Goal: Check status: Check status

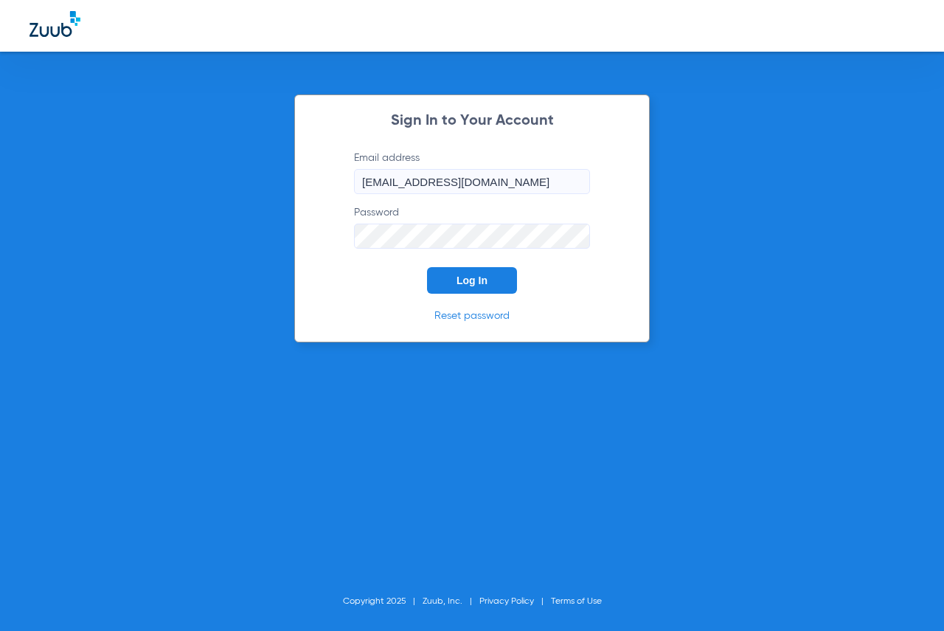
click at [435, 284] on button "Log In" at bounding box center [472, 280] width 90 height 27
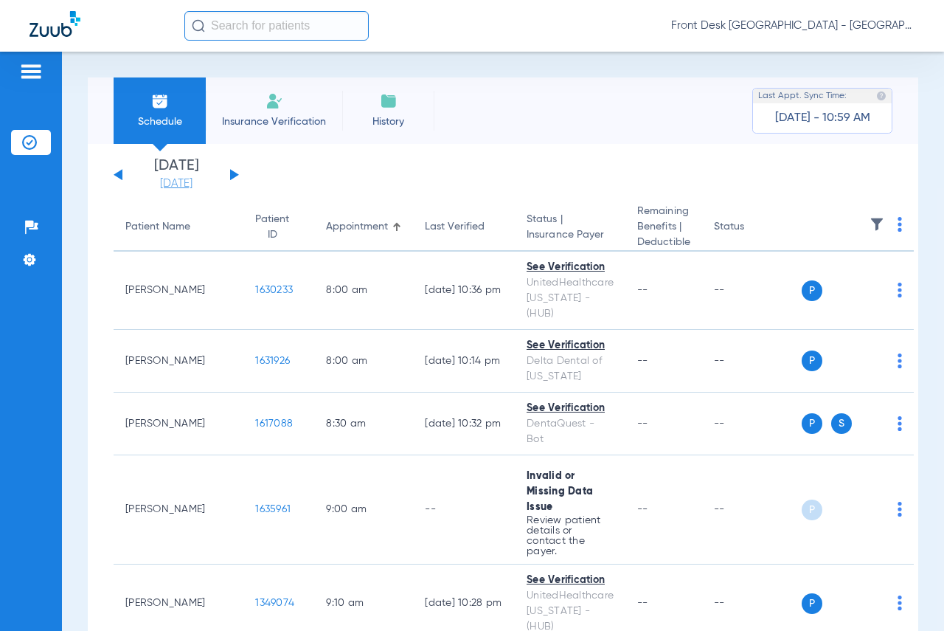
click at [176, 183] on link "[DATE]" at bounding box center [176, 183] width 88 height 15
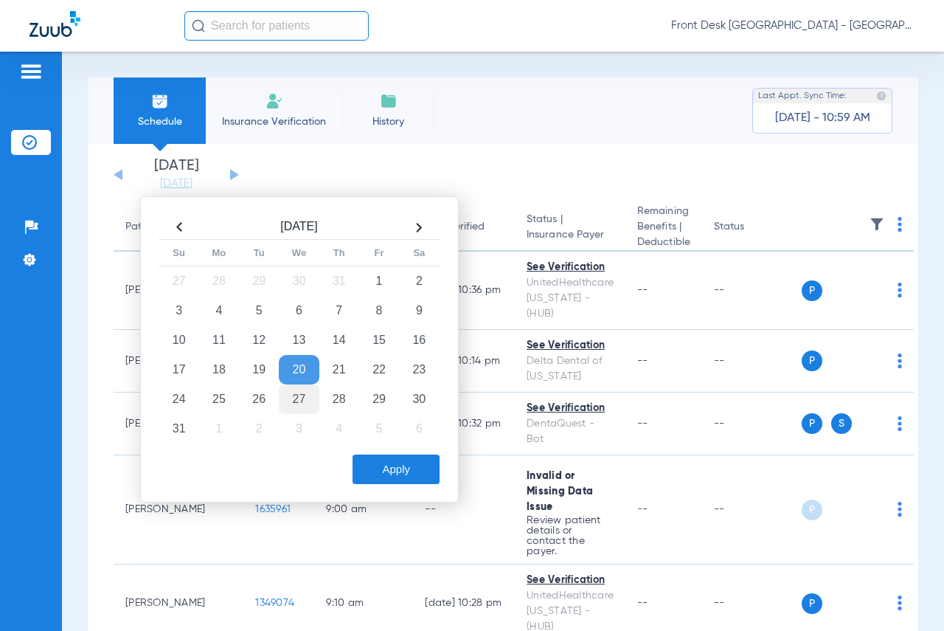
click at [286, 393] on td "27" at bounding box center [299, 398] width 40 height 29
click at [358, 455] on button "Apply" at bounding box center [395, 468] width 87 height 29
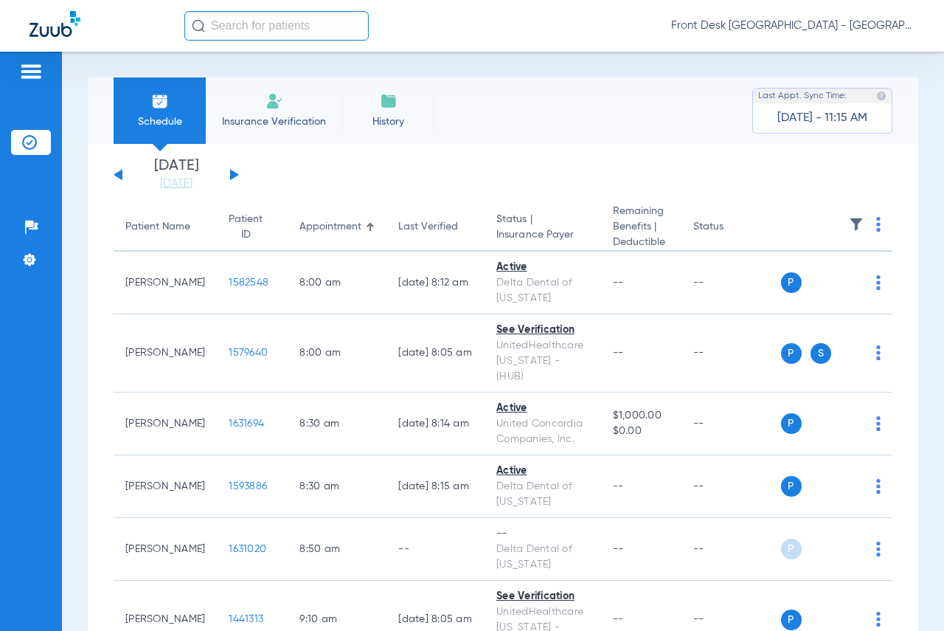
click at [675, 100] on div "Schedule Insurance Verification History Last Appt. Sync Time: [DATE] - 11:15 AM" at bounding box center [503, 110] width 830 height 66
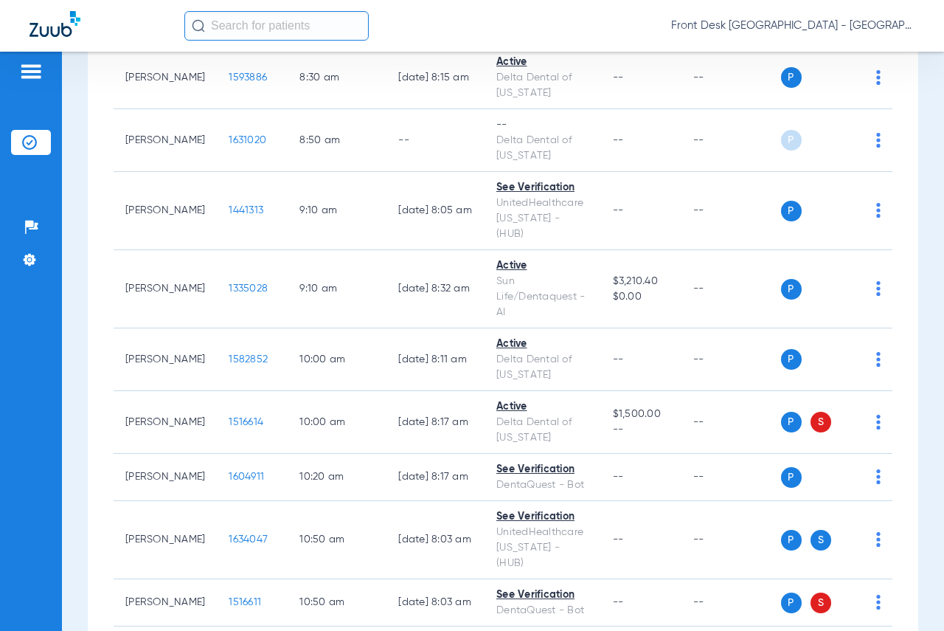
scroll to position [442, 0]
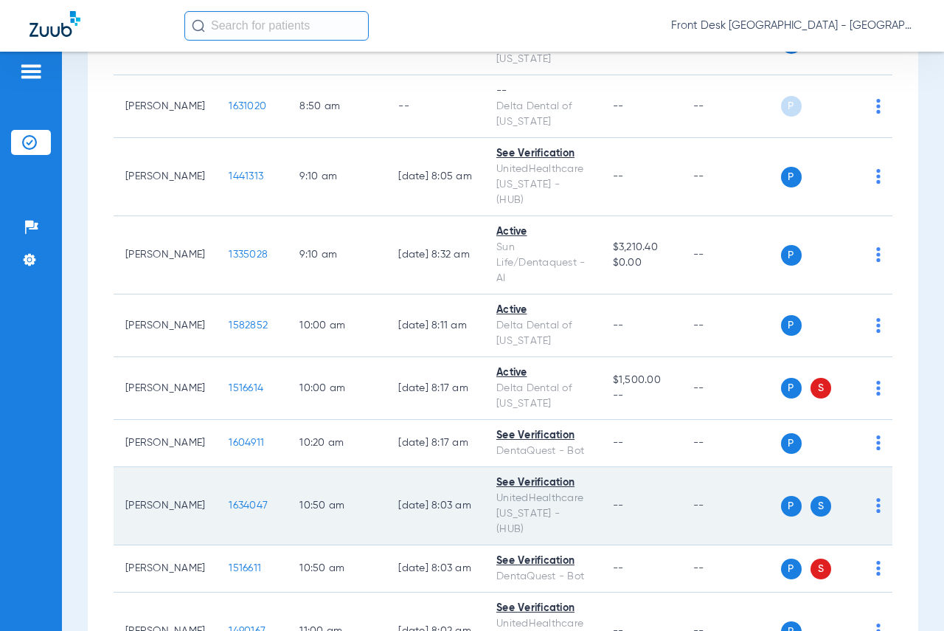
click at [229, 500] on span "1634047" at bounding box center [248, 505] width 39 height 10
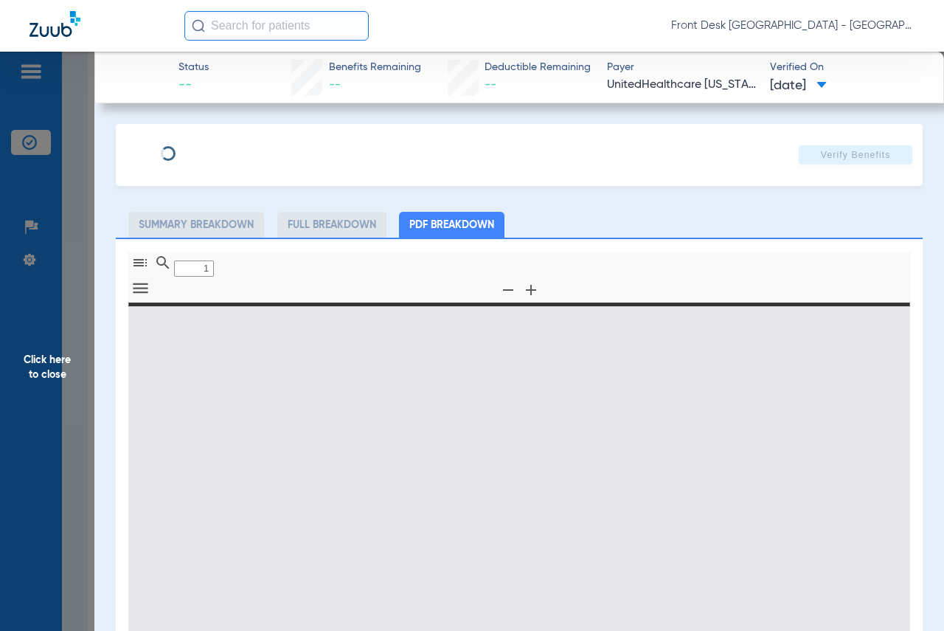
type input "0"
select select "page-width"
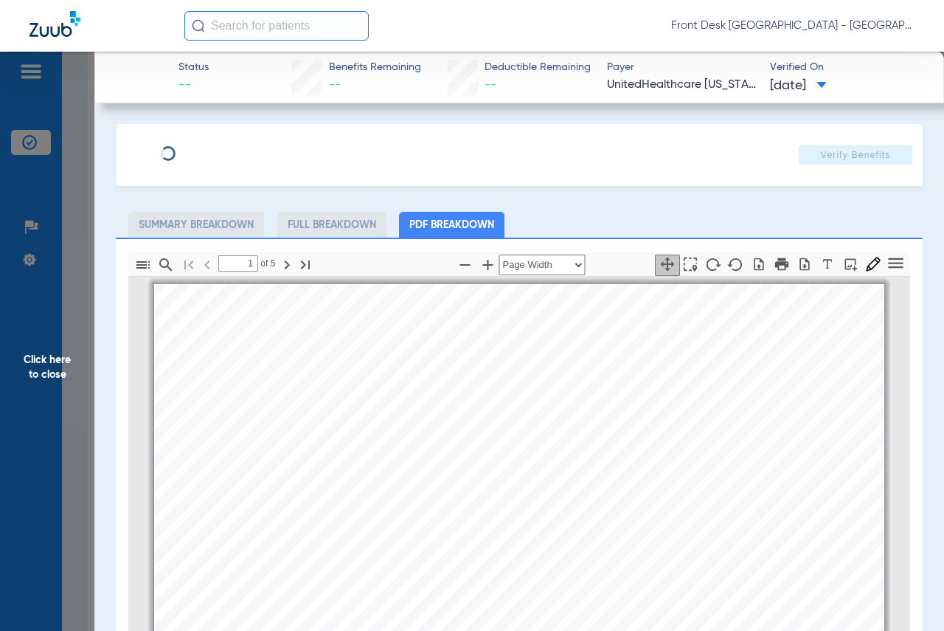
scroll to position [7, 0]
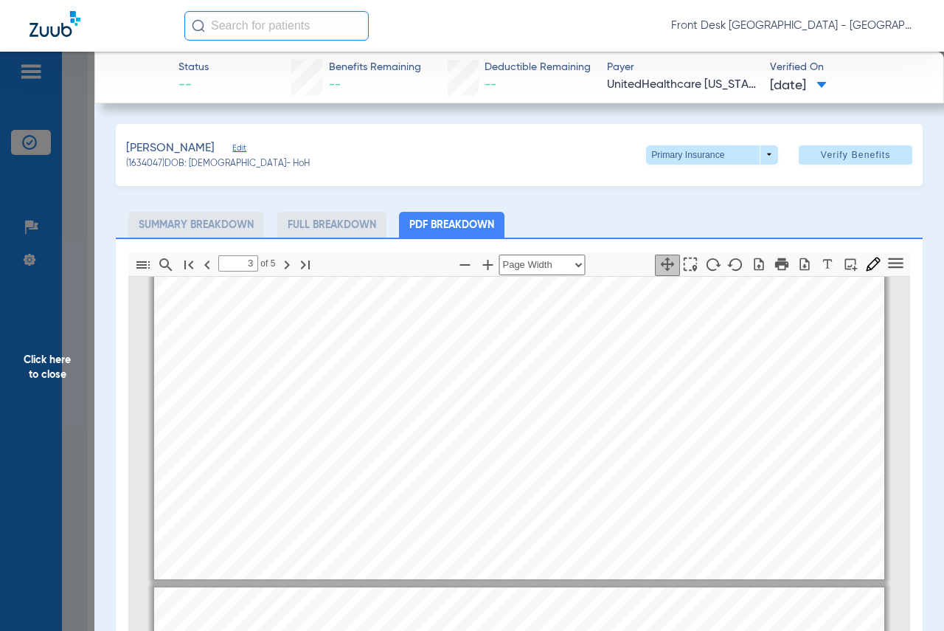
type input "4"
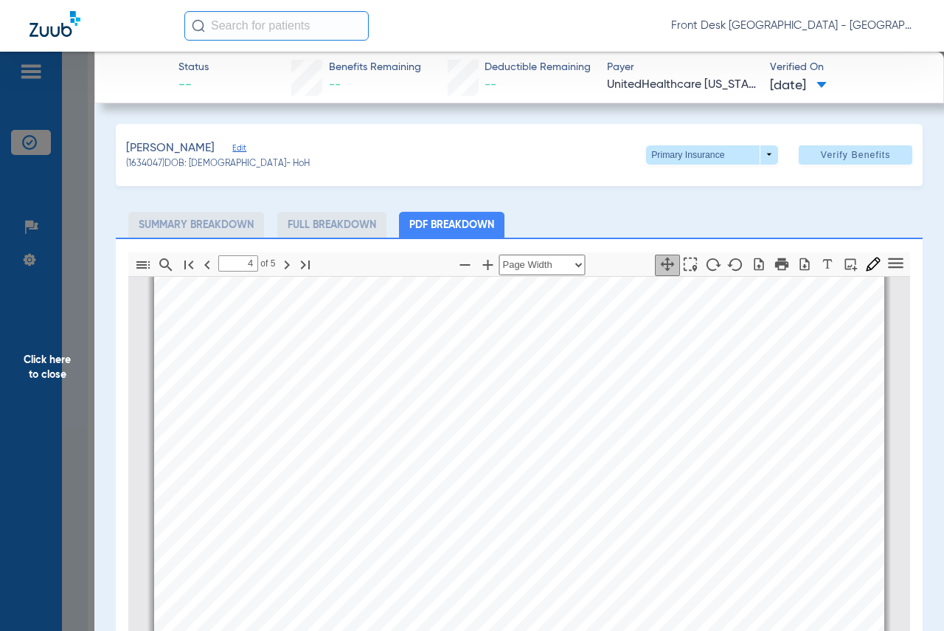
scroll to position [3252, 0]
drag, startPoint x: 65, startPoint y: 360, endPoint x: 207, endPoint y: 282, distance: 162.4
click at [65, 360] on span "Click here to close" at bounding box center [47, 367] width 94 height 631
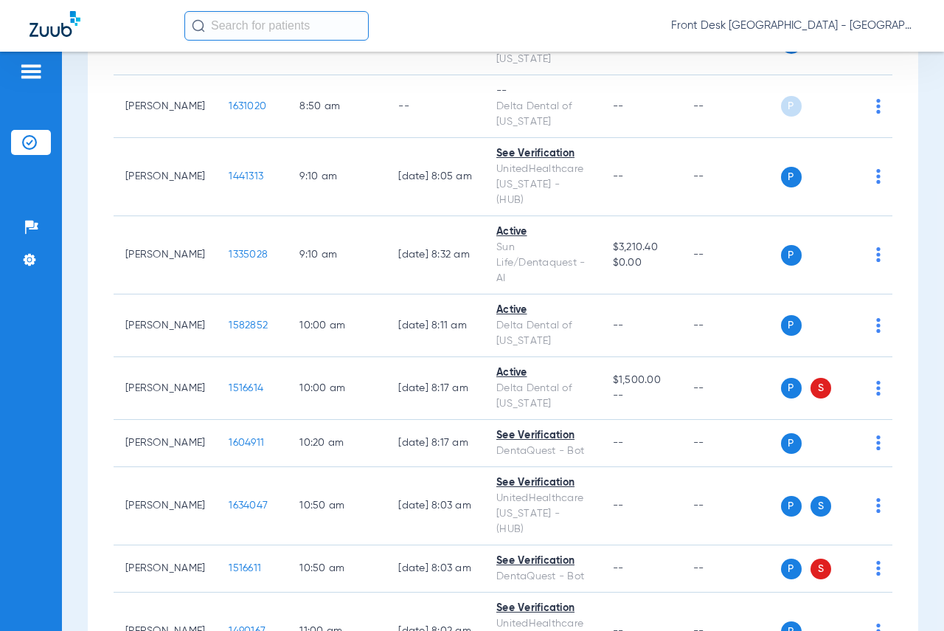
click at [920, 117] on div "Schedule Insurance Verification History Last Appt. Sync Time: [DATE] - 11:15 AM…" at bounding box center [503, 341] width 882 height 579
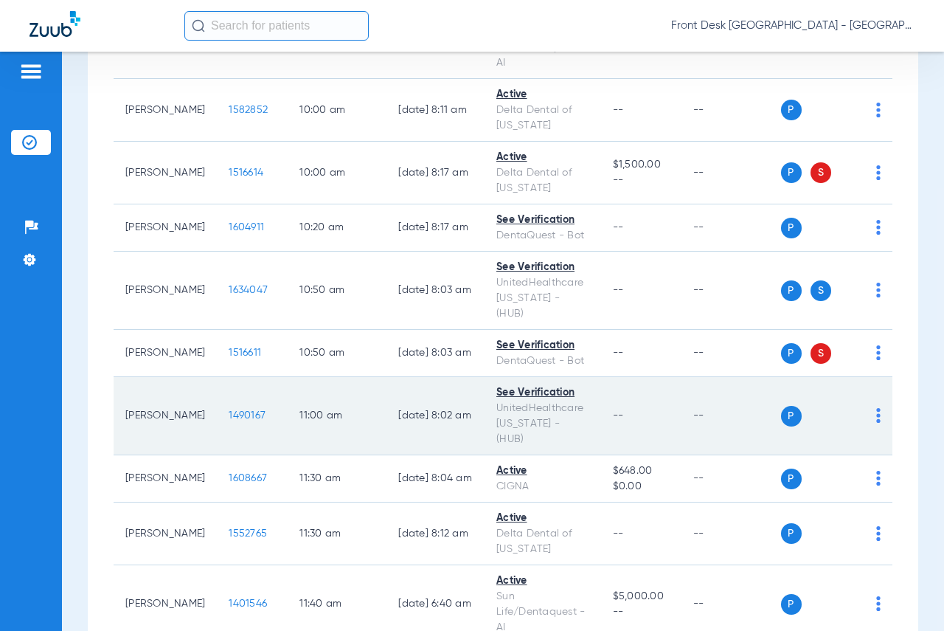
scroll to position [664, 0]
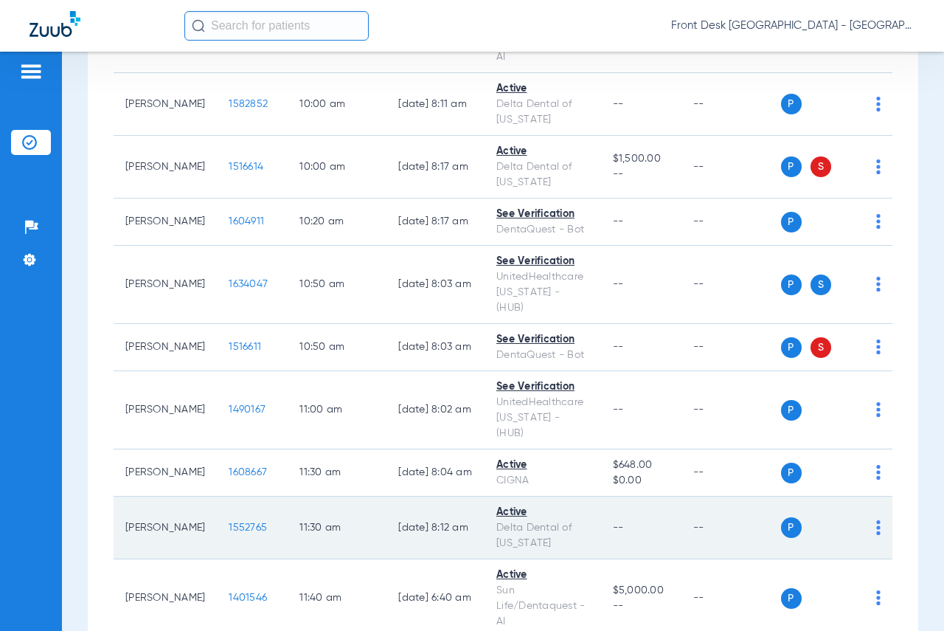
click at [229, 522] on span "1552765" at bounding box center [248, 527] width 38 height 10
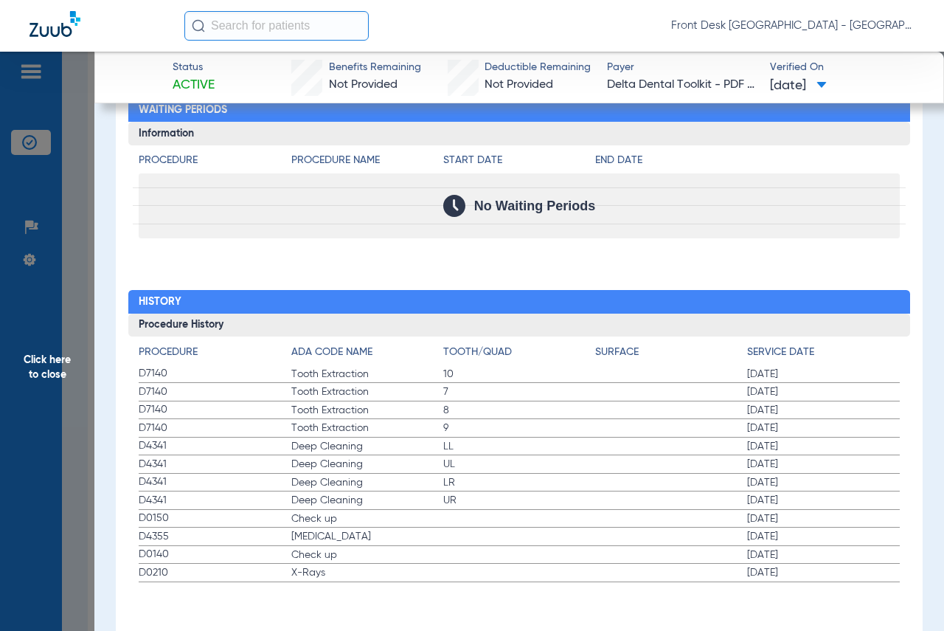
scroll to position [1476, 0]
click at [48, 359] on span "Click here to close" at bounding box center [47, 367] width 94 height 631
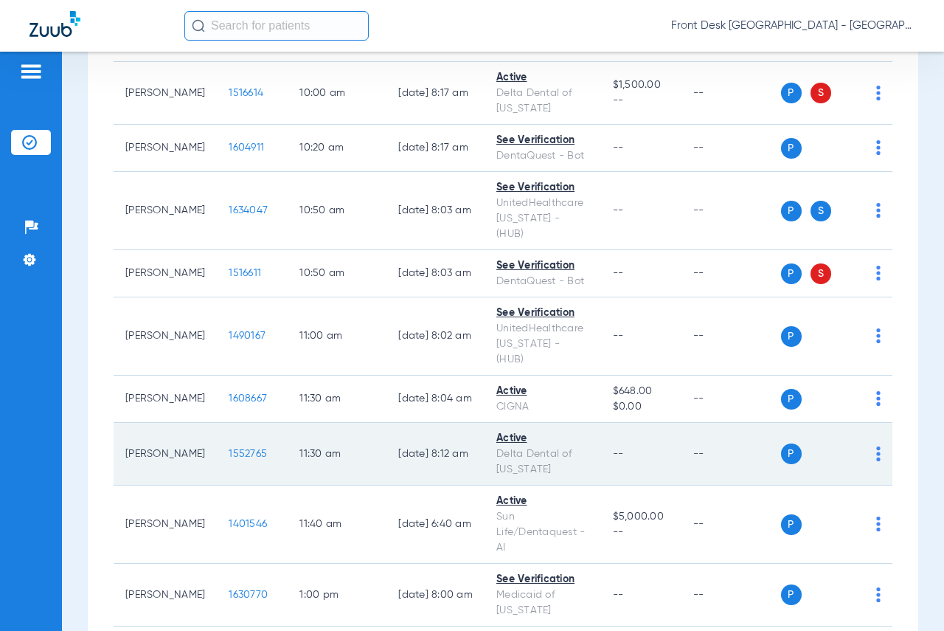
scroll to position [811, 0]
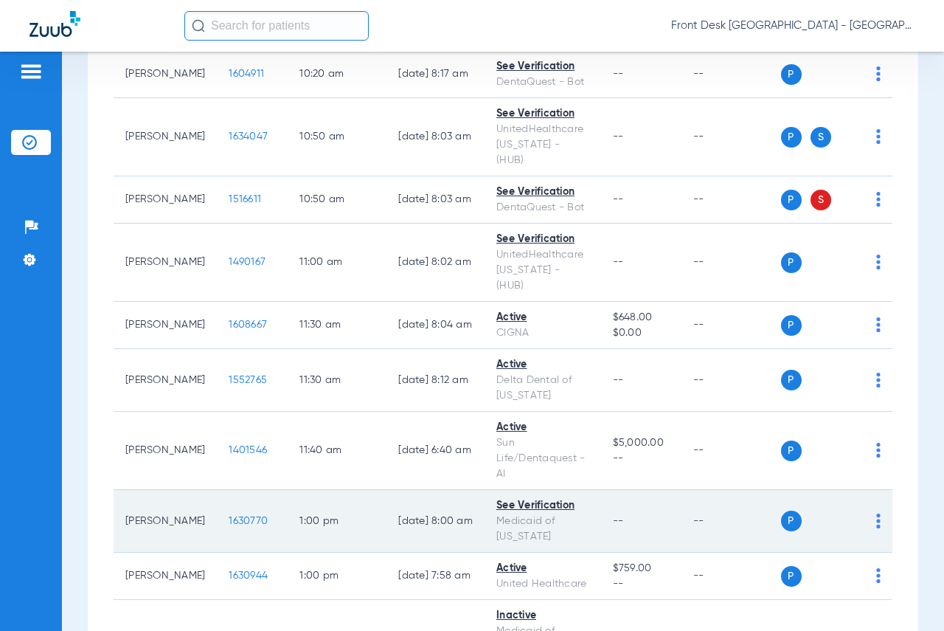
click at [229, 515] on span "1630770" at bounding box center [248, 520] width 39 height 10
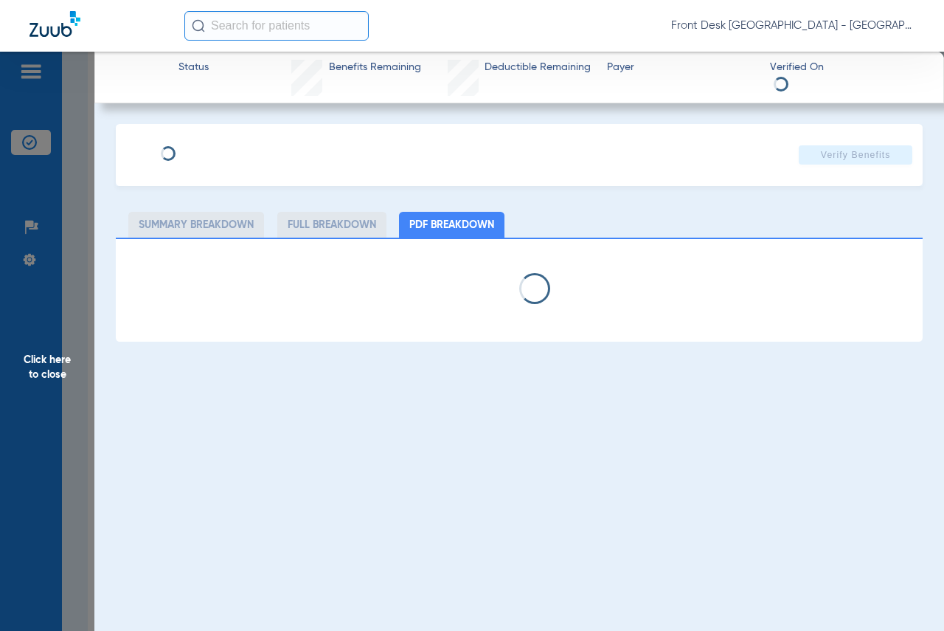
select select "page-width"
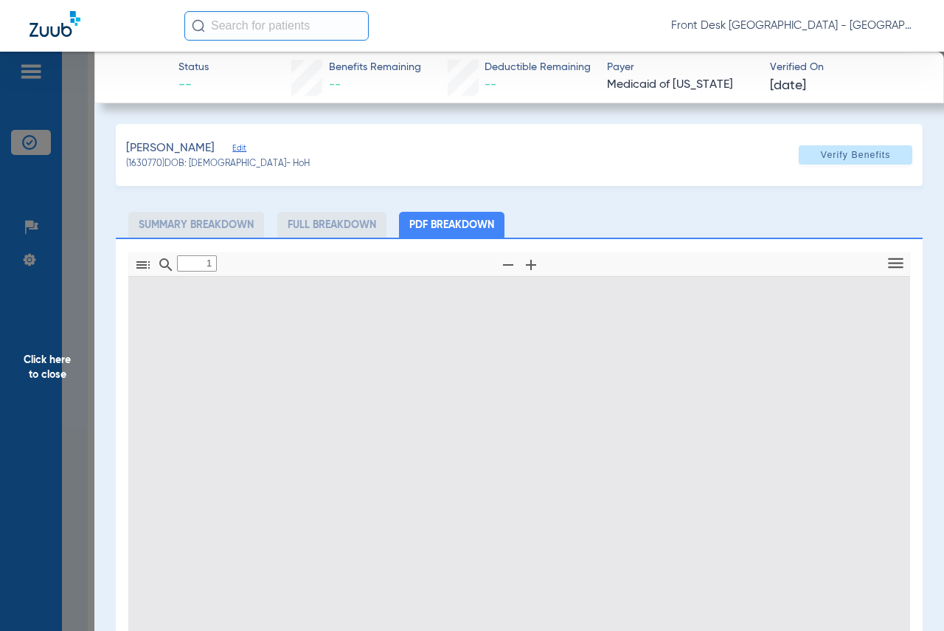
scroll to position [7, 0]
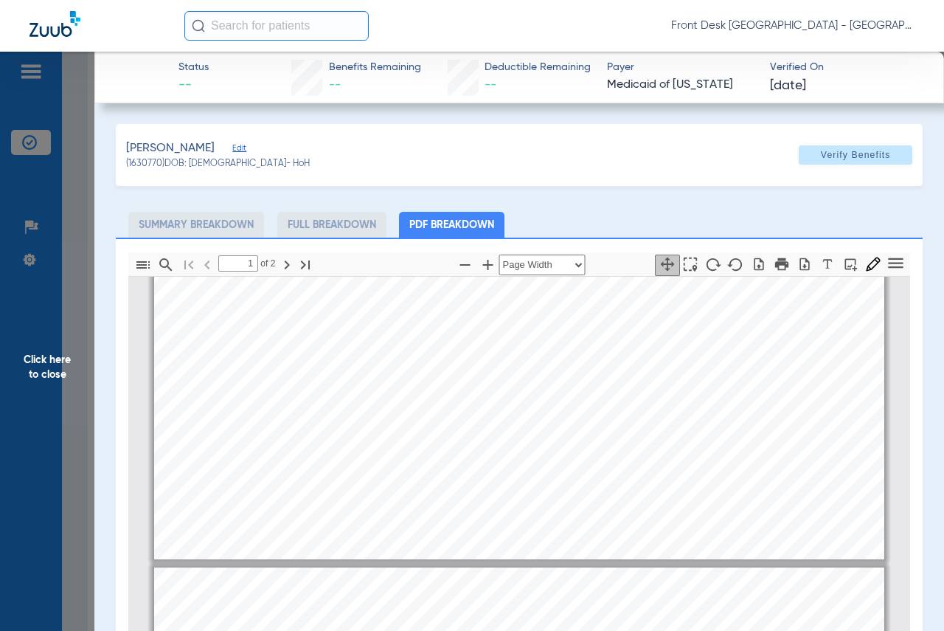
type input "2"
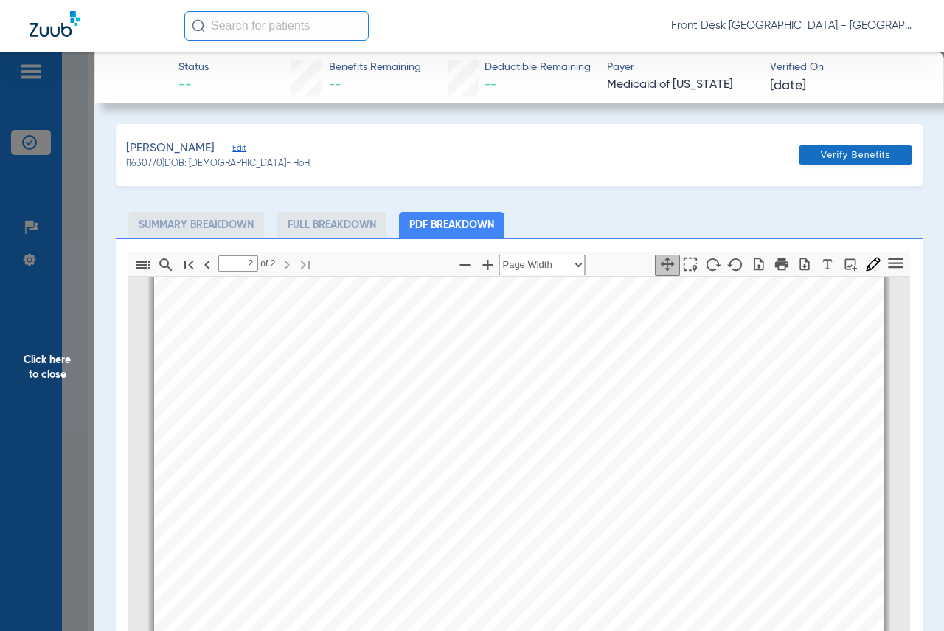
scroll to position [1111, 0]
click at [841, 214] on ul "Summary Breakdown Full Breakdown PDF Breakdown" at bounding box center [519, 225] width 807 height 26
click at [36, 367] on span "Click here to close" at bounding box center [47, 367] width 94 height 631
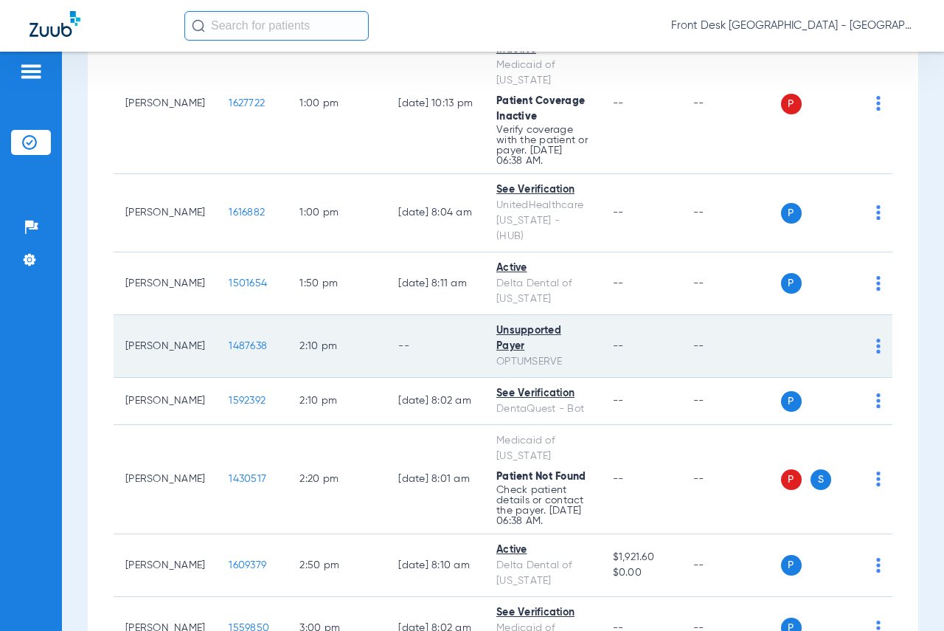
scroll to position [1401, 0]
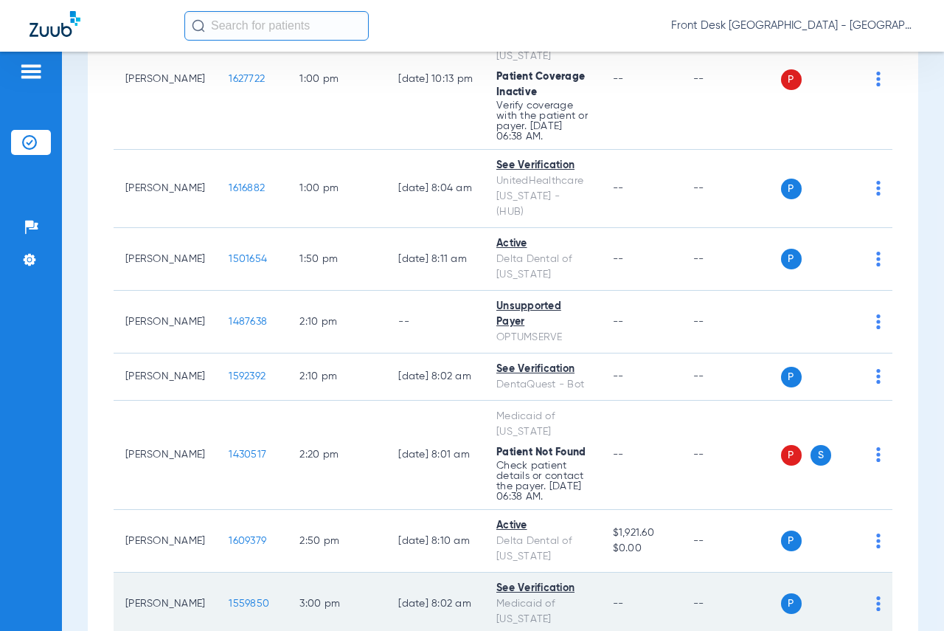
click at [229, 598] on span "1559850" at bounding box center [249, 603] width 41 height 10
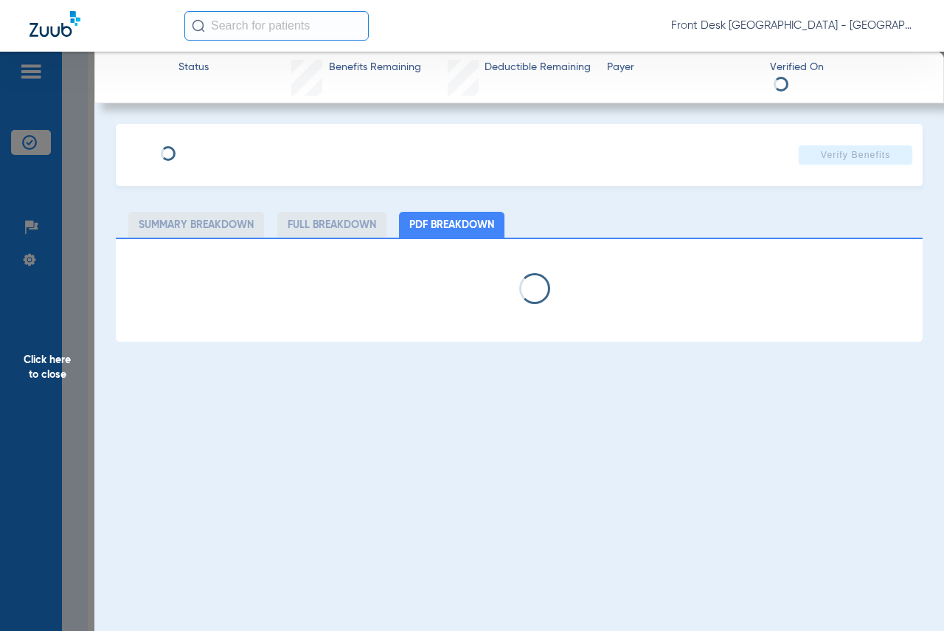
select select "page-width"
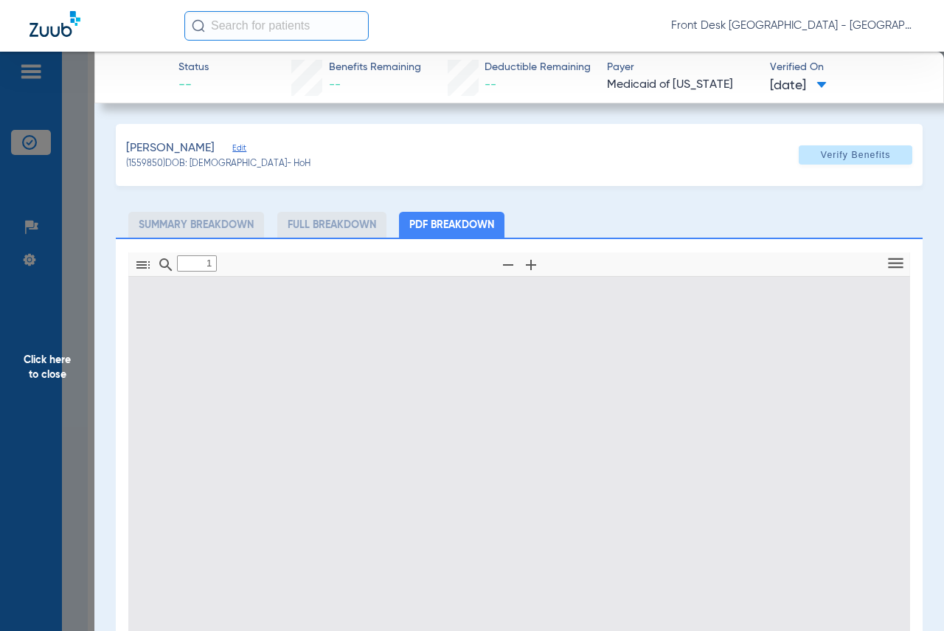
scroll to position [7, 0]
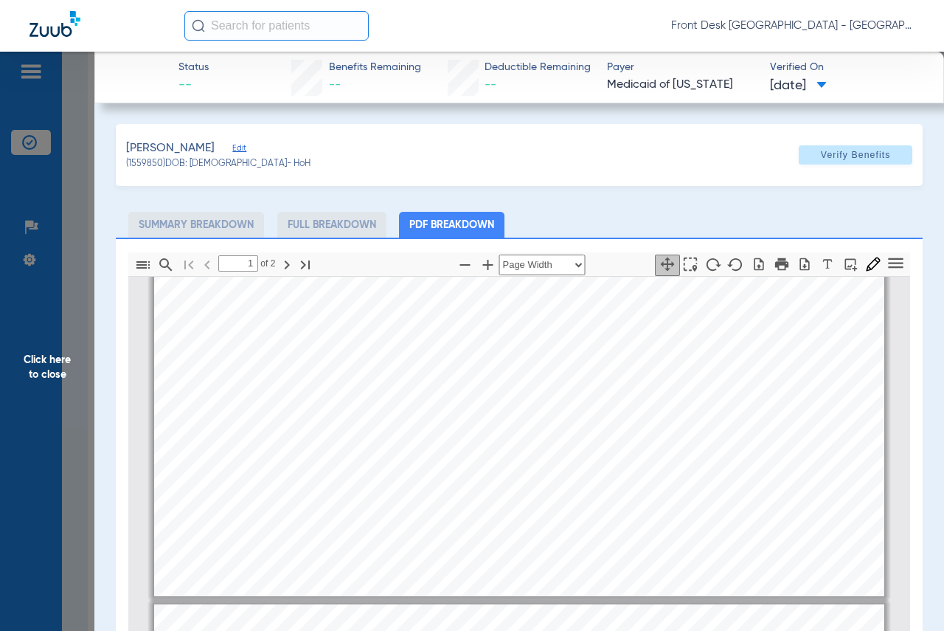
type input "2"
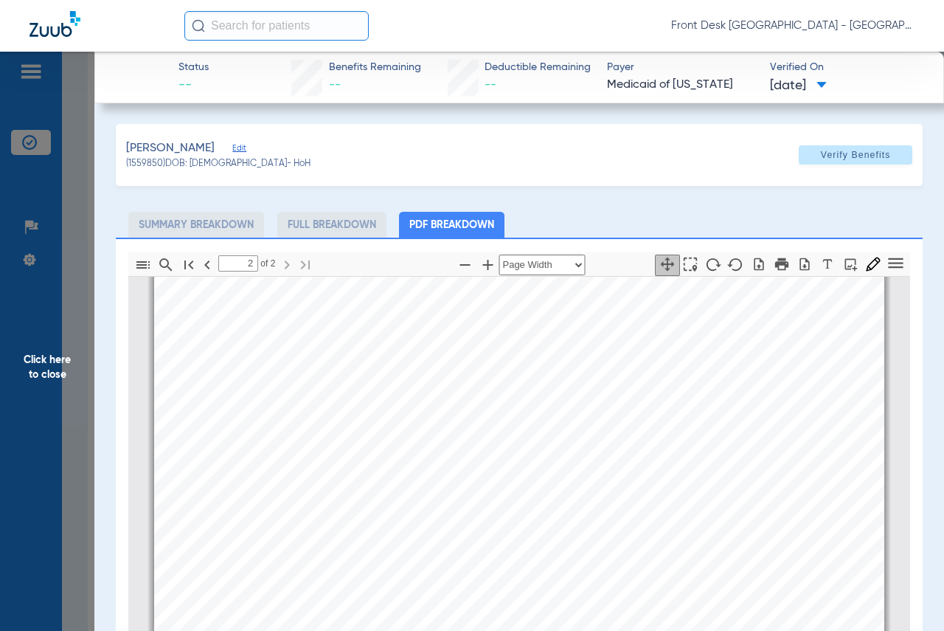
scroll to position [1406, 0]
click at [762, 209] on div "[PERSON_NAME] Edit (1559850) DOB: [DEMOGRAPHIC_DATA] - HoH Verify Benefits Subs…" at bounding box center [519, 509] width 807 height 771
click at [35, 358] on span "Click here to close" at bounding box center [47, 367] width 94 height 631
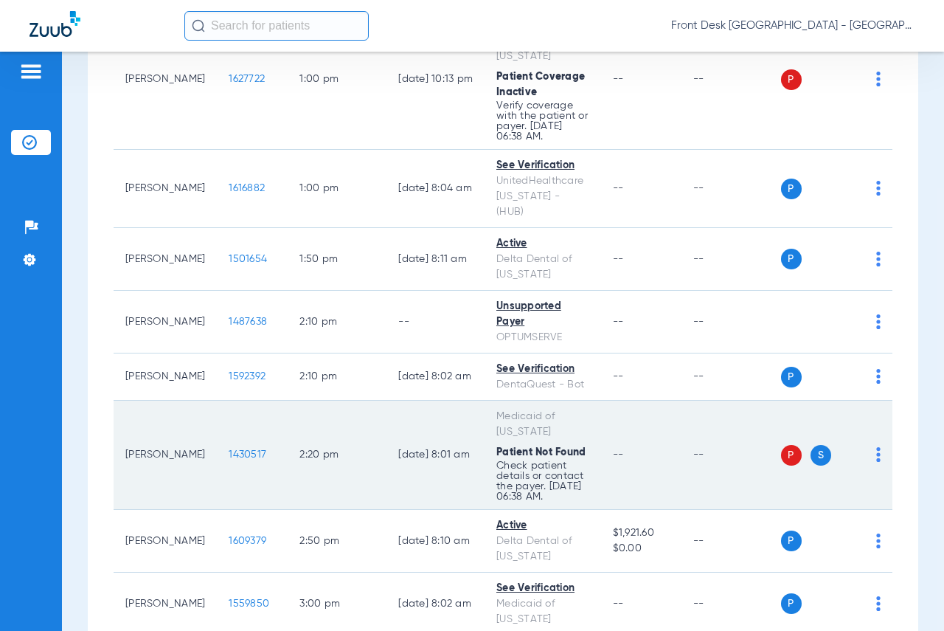
scroll to position [1668, 0]
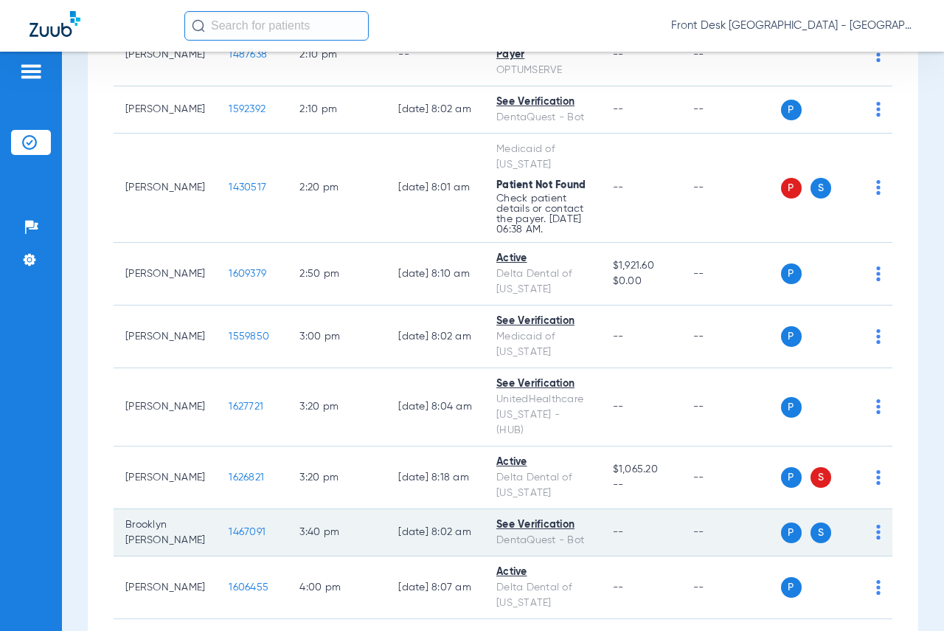
click at [232, 527] on span "1467091" at bounding box center [247, 532] width 37 height 10
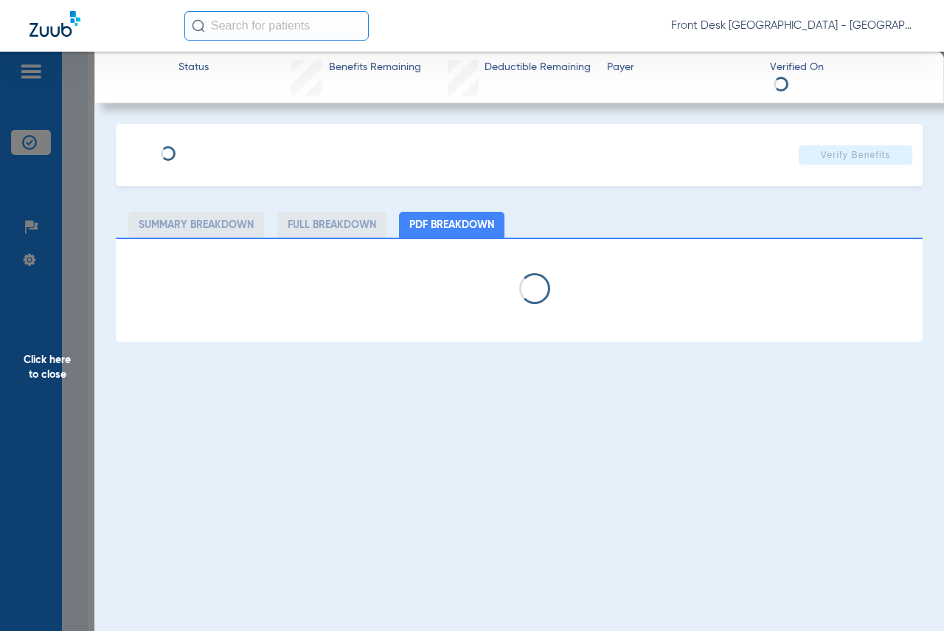
select select "page-width"
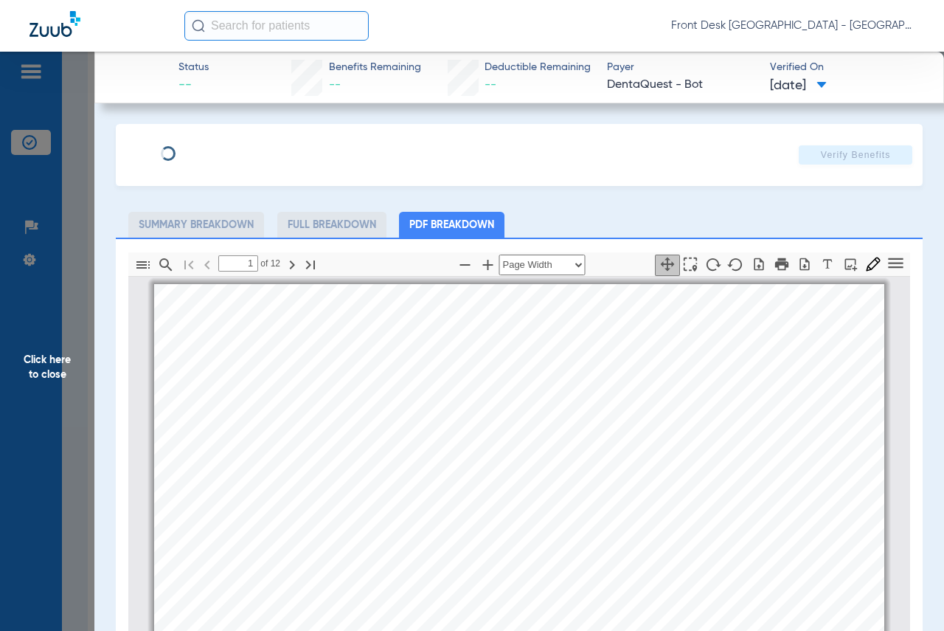
scroll to position [7, 0]
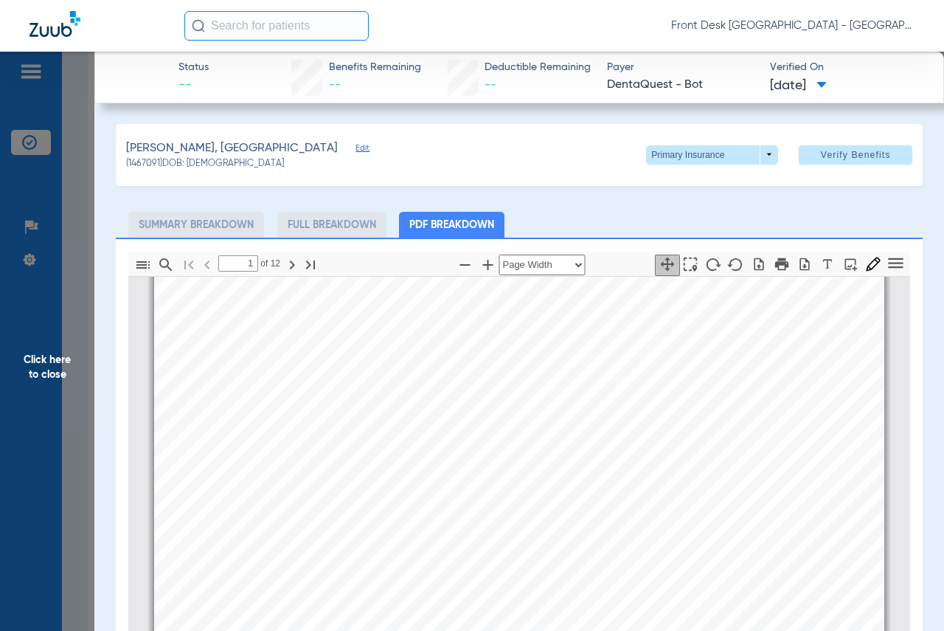
type input "2"
click at [45, 358] on span "Click here to close" at bounding box center [47, 367] width 94 height 631
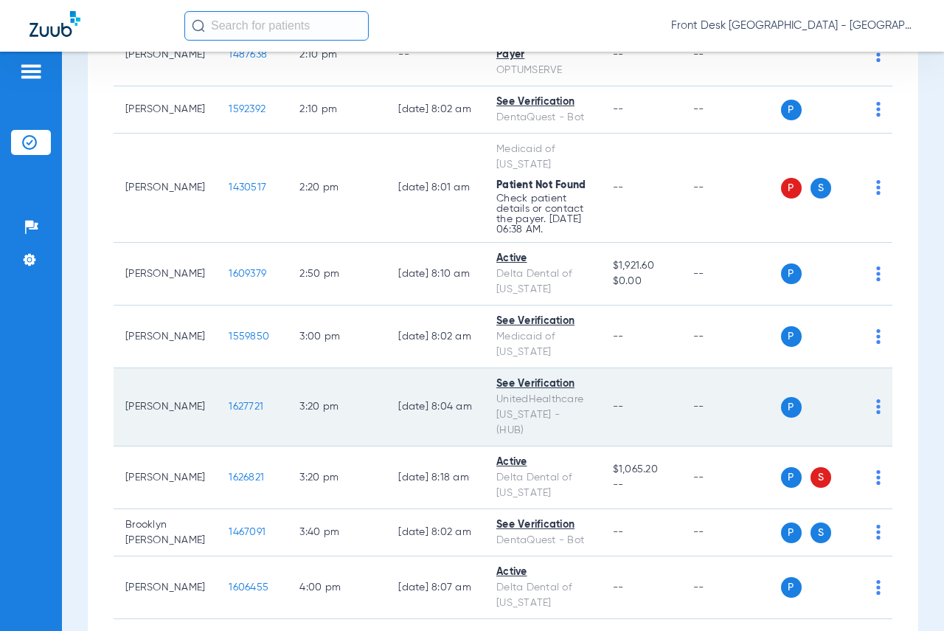
click at [229, 401] on span "1627721" at bounding box center [246, 406] width 35 height 10
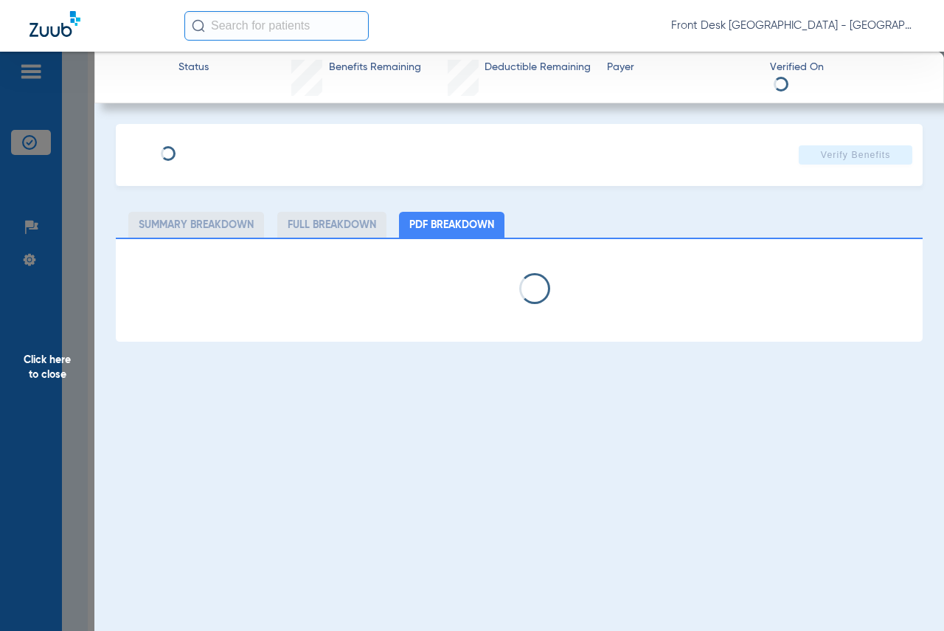
select select "page-width"
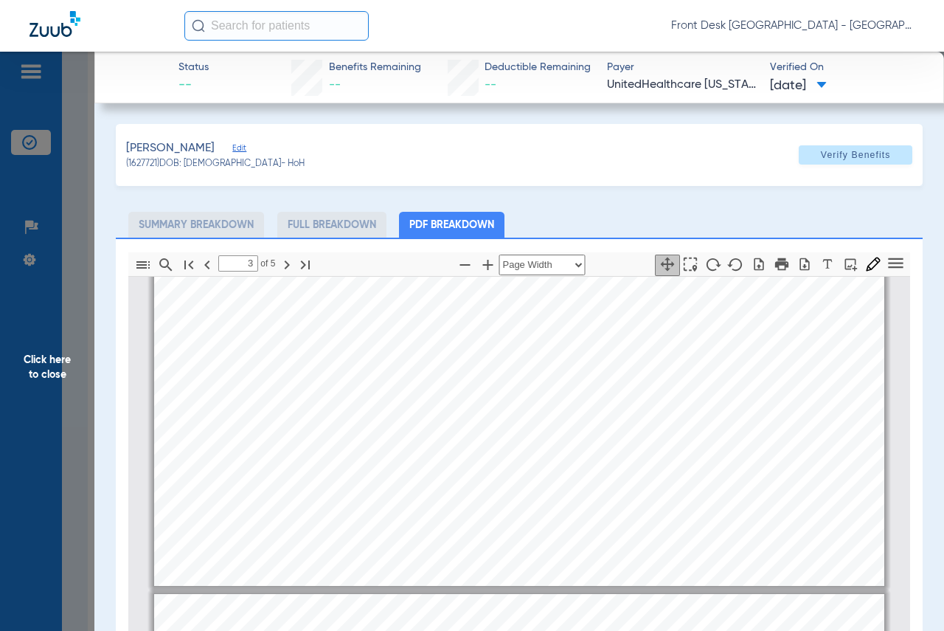
type input "4"
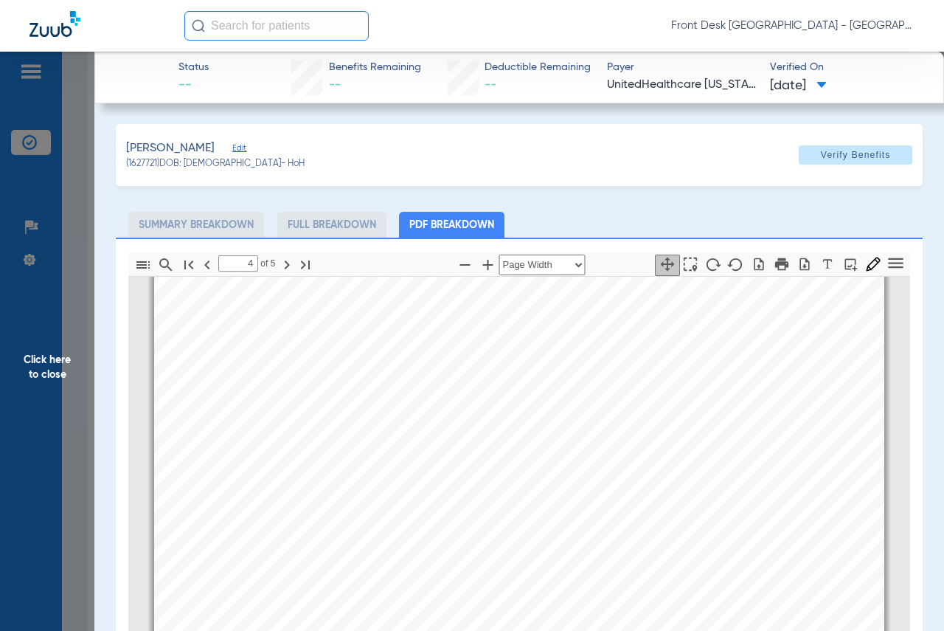
scroll to position [3252, 0]
click at [57, 355] on span "Click here to close" at bounding box center [47, 367] width 94 height 631
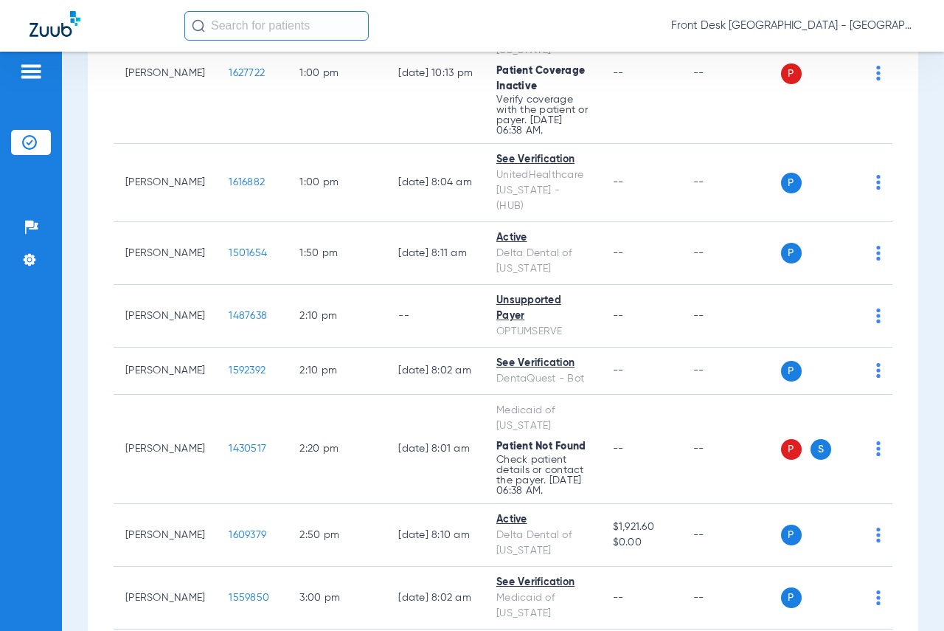
scroll to position [1373, 0]
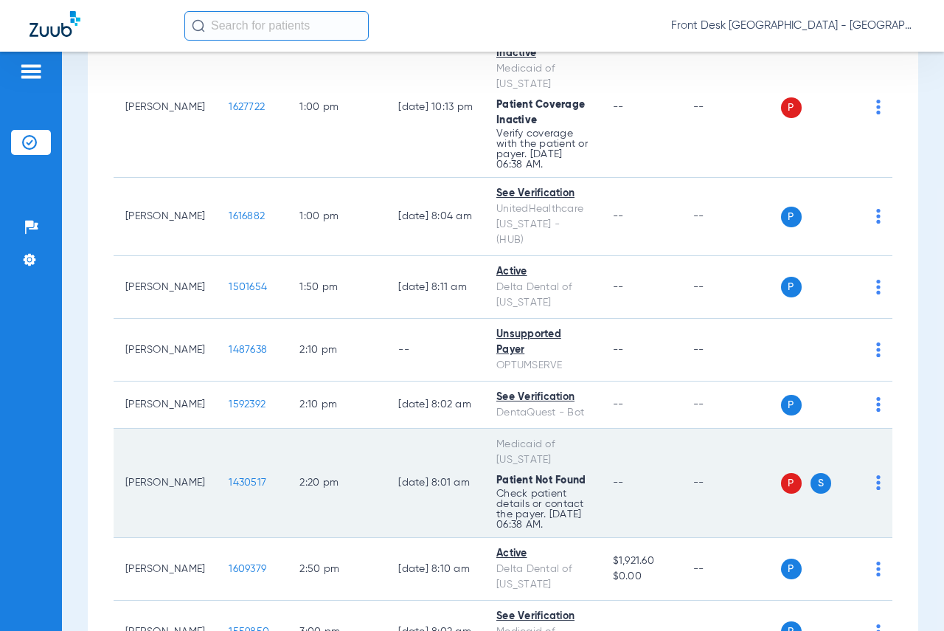
click at [223, 428] on td "1430517" at bounding box center [252, 482] width 71 height 109
click at [229, 477] on span "1430517" at bounding box center [248, 482] width 38 height 10
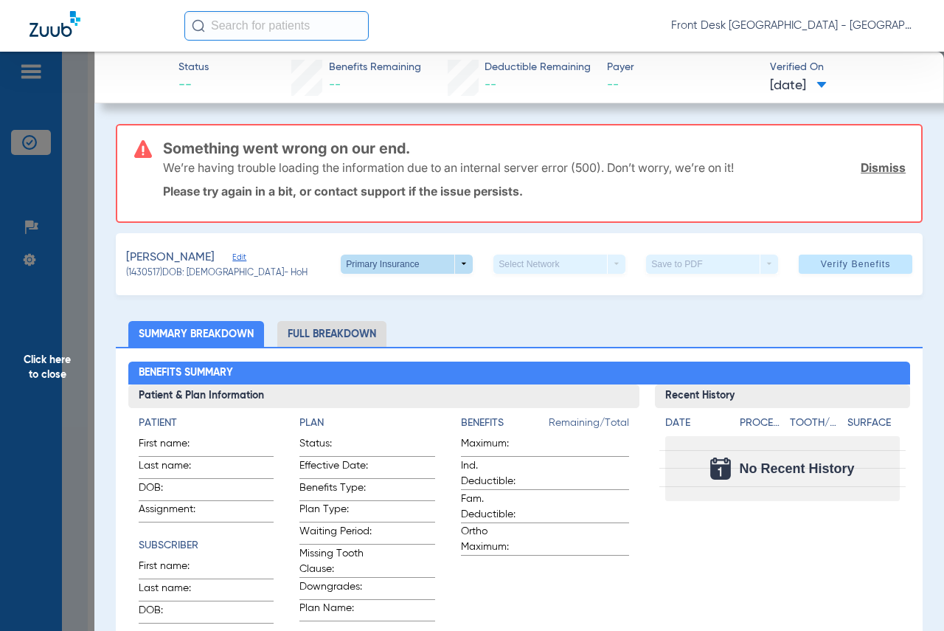
click at [455, 262] on span at bounding box center [407, 263] width 132 height 19
click at [378, 323] on span "Secondary Insurance" at bounding box center [391, 322] width 97 height 10
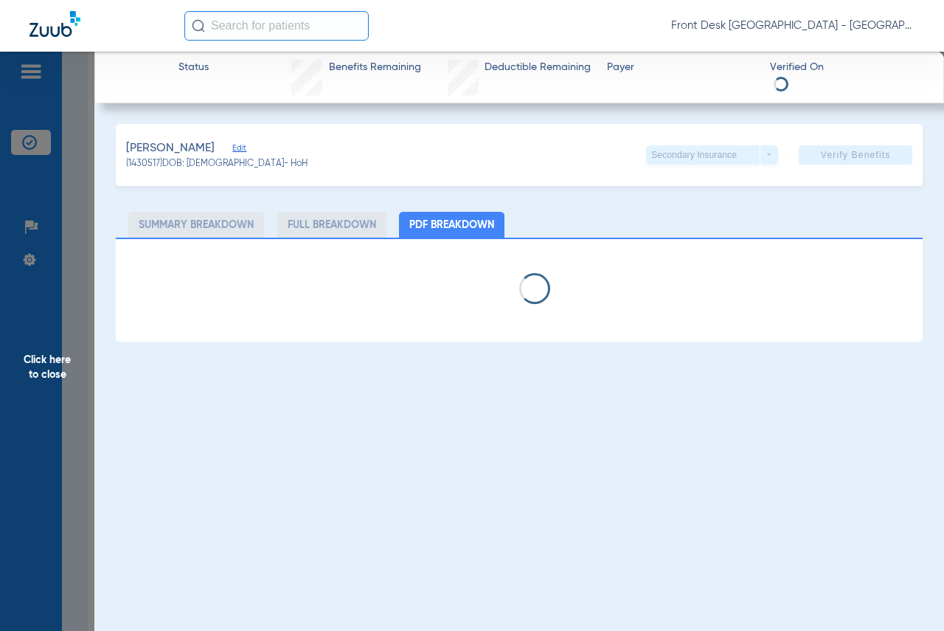
select select "page-width"
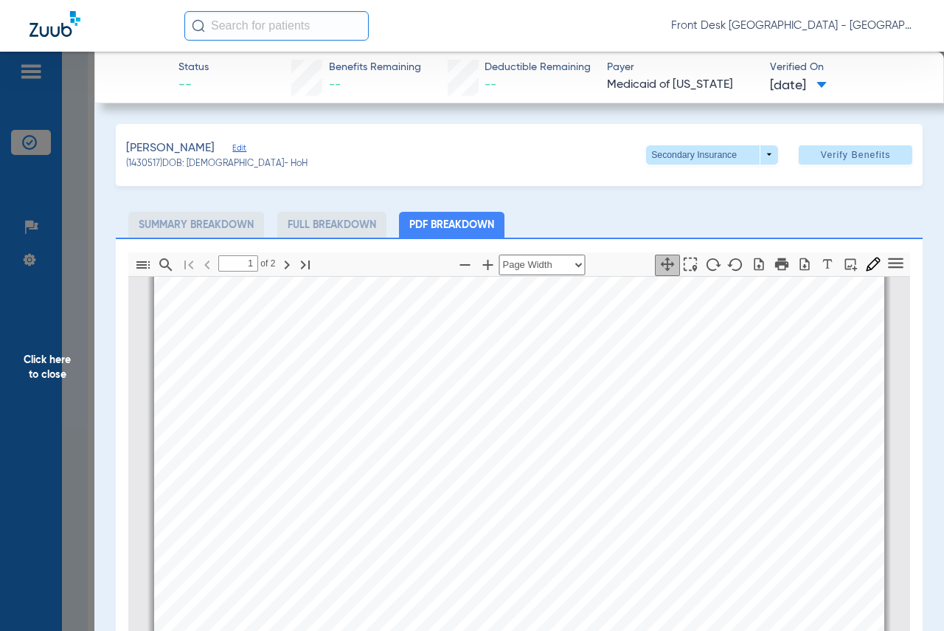
type input "2"
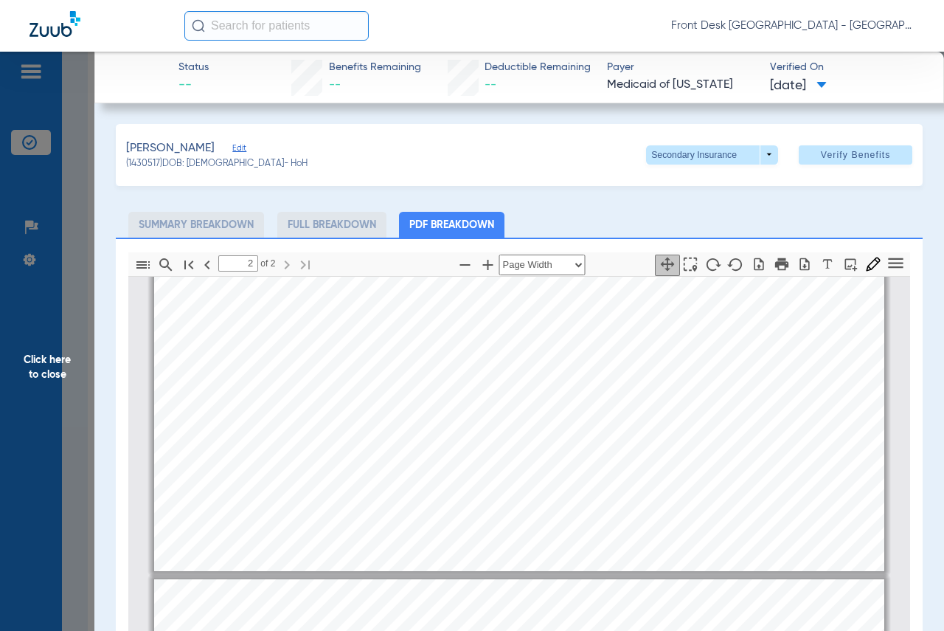
click at [42, 352] on span "Click here to close" at bounding box center [47, 367] width 94 height 631
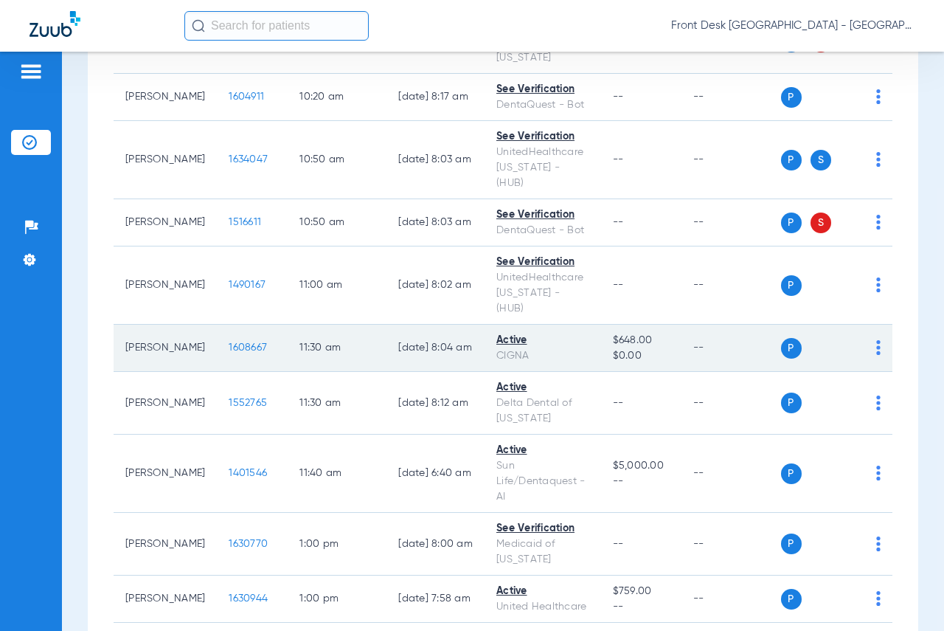
scroll to position [783, 0]
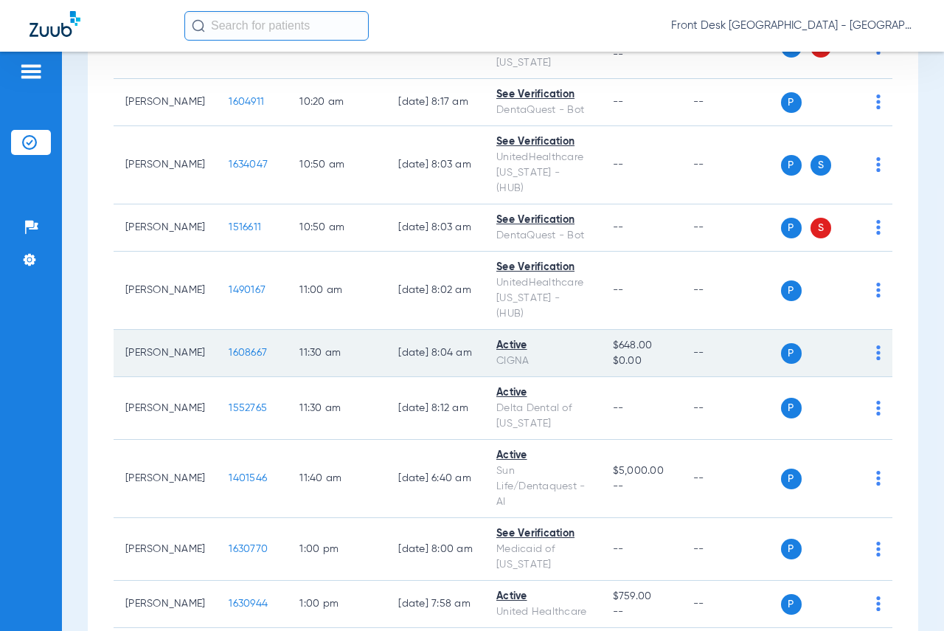
click at [229, 347] on span "1608667" at bounding box center [248, 352] width 38 height 10
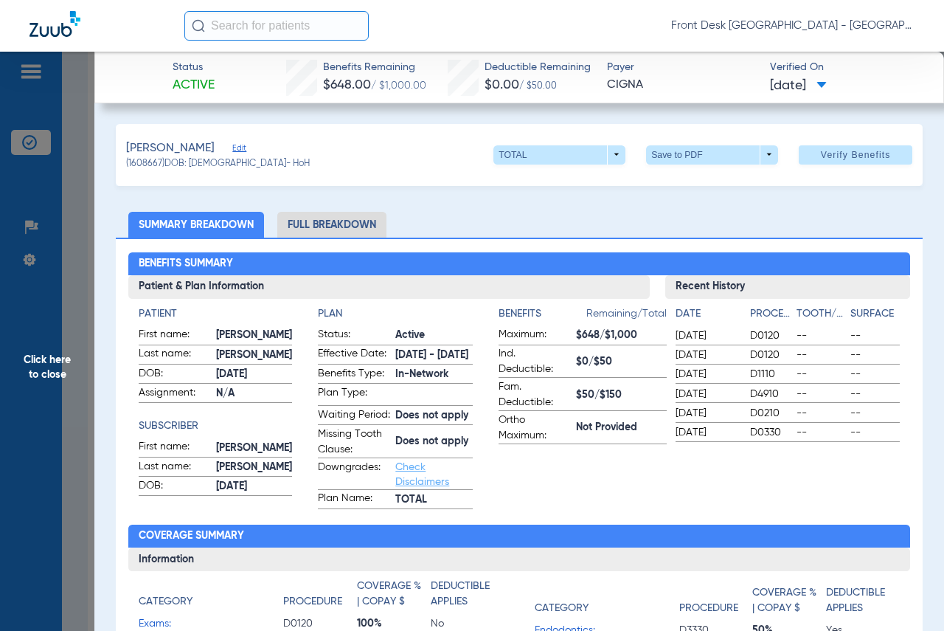
click at [44, 364] on span "Click here to close" at bounding box center [47, 367] width 94 height 631
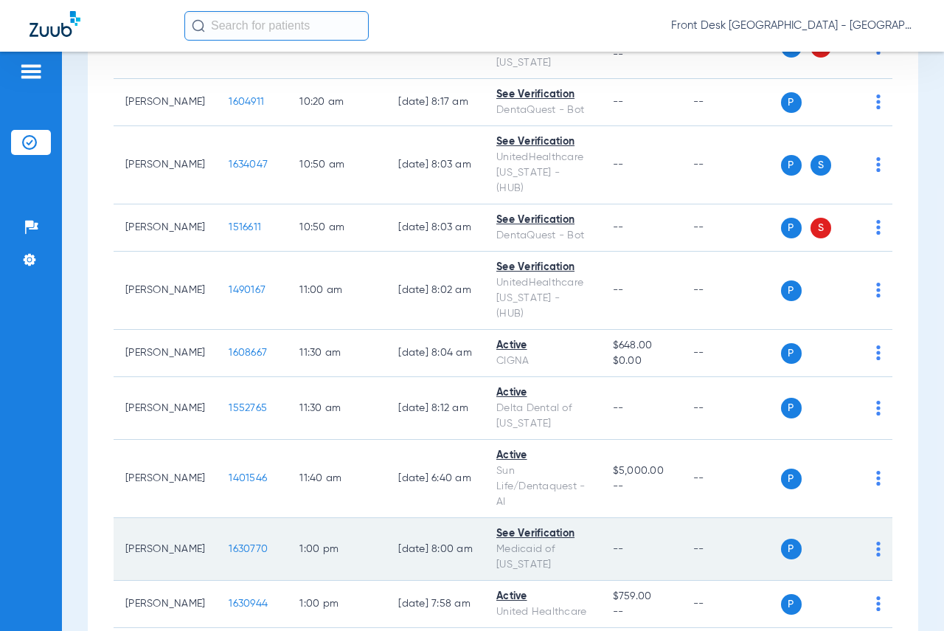
scroll to position [709, 0]
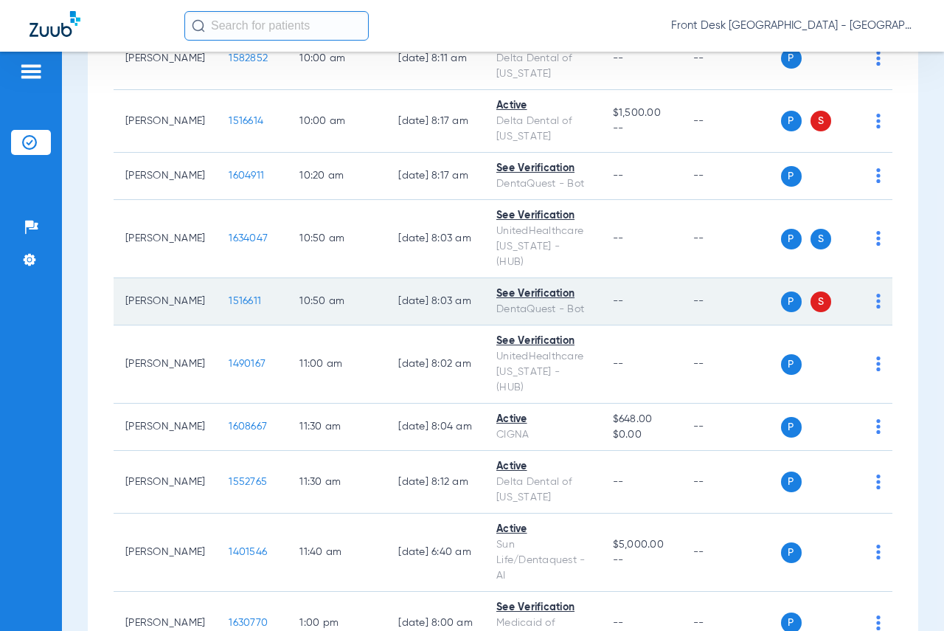
click at [229, 296] on span "1516611" at bounding box center [245, 301] width 32 height 10
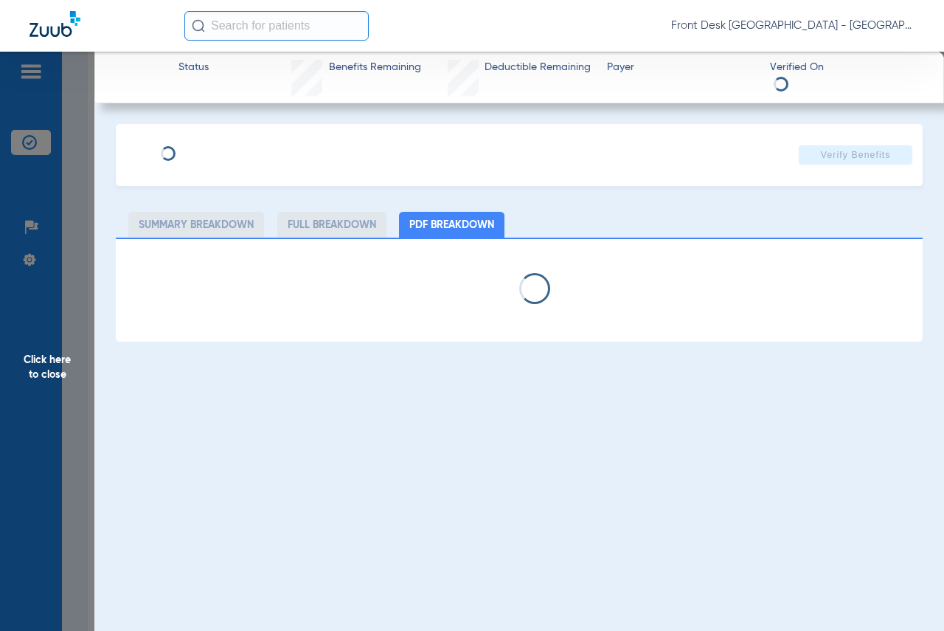
select select "page-width"
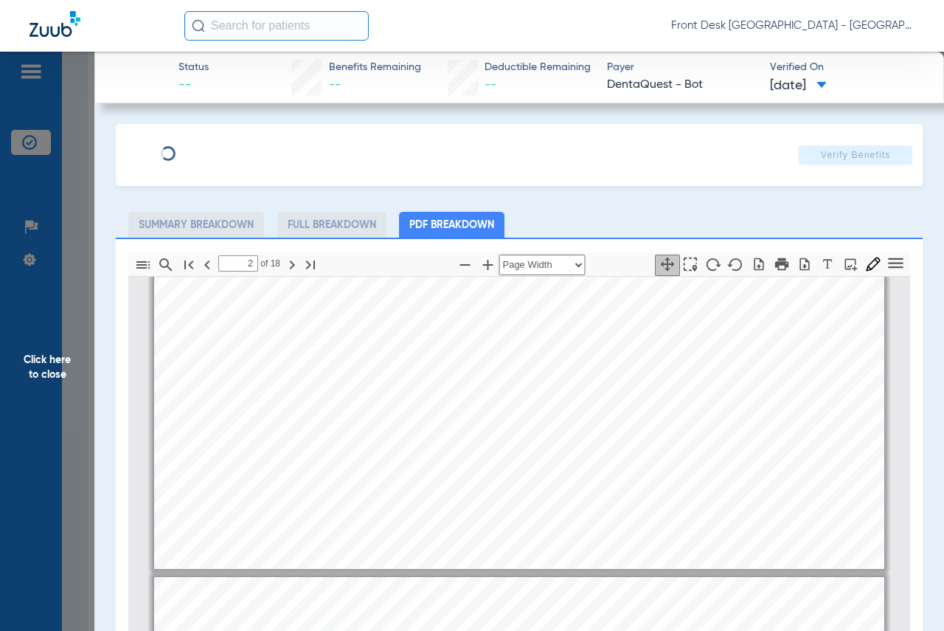
type input "3"
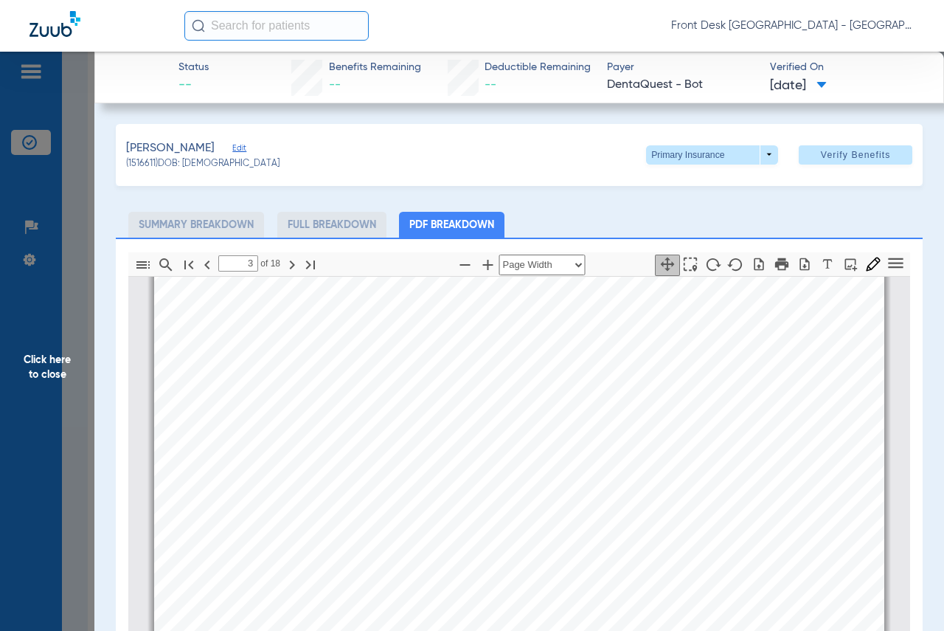
scroll to position [1187, 0]
click at [55, 358] on span "Click here to close" at bounding box center [47, 367] width 94 height 631
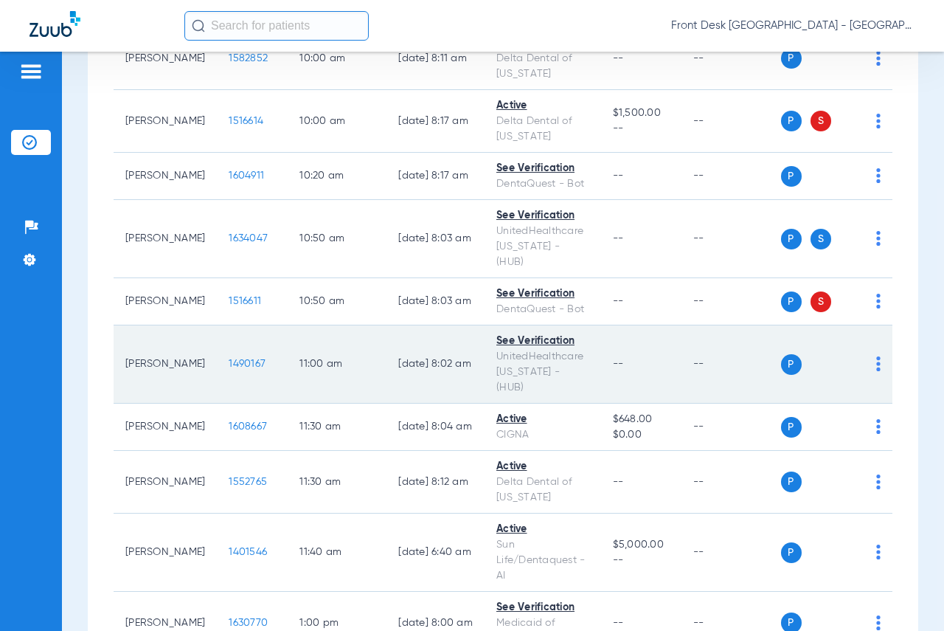
scroll to position [636, 0]
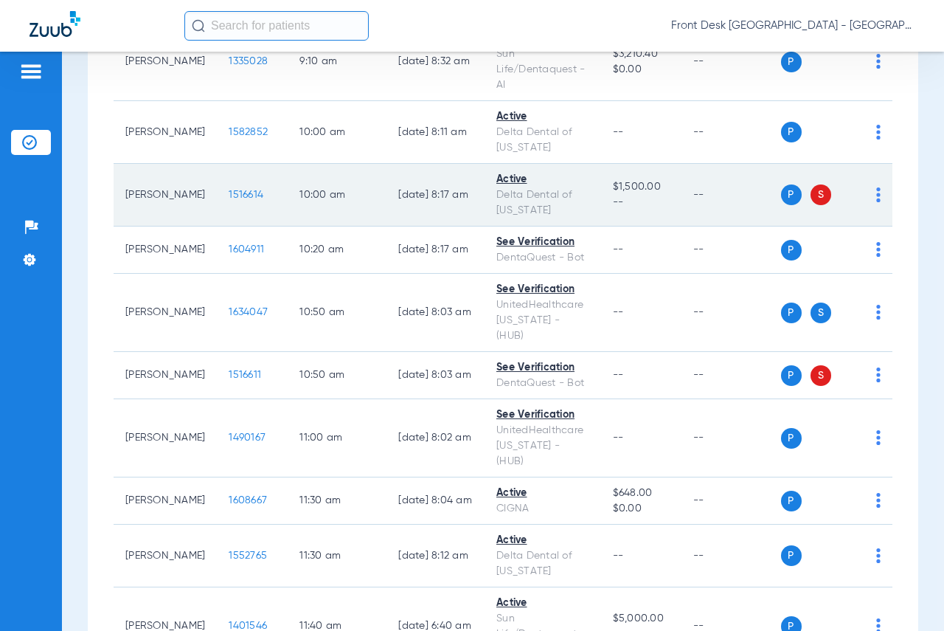
click at [229, 190] on span "1516614" at bounding box center [246, 195] width 35 height 10
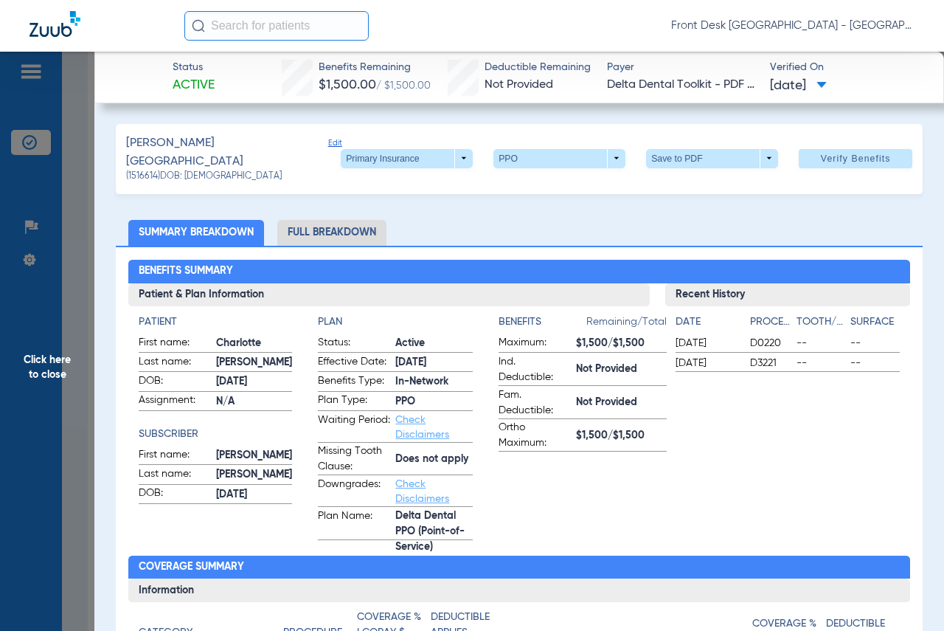
click at [43, 357] on span "Click here to close" at bounding box center [47, 367] width 94 height 631
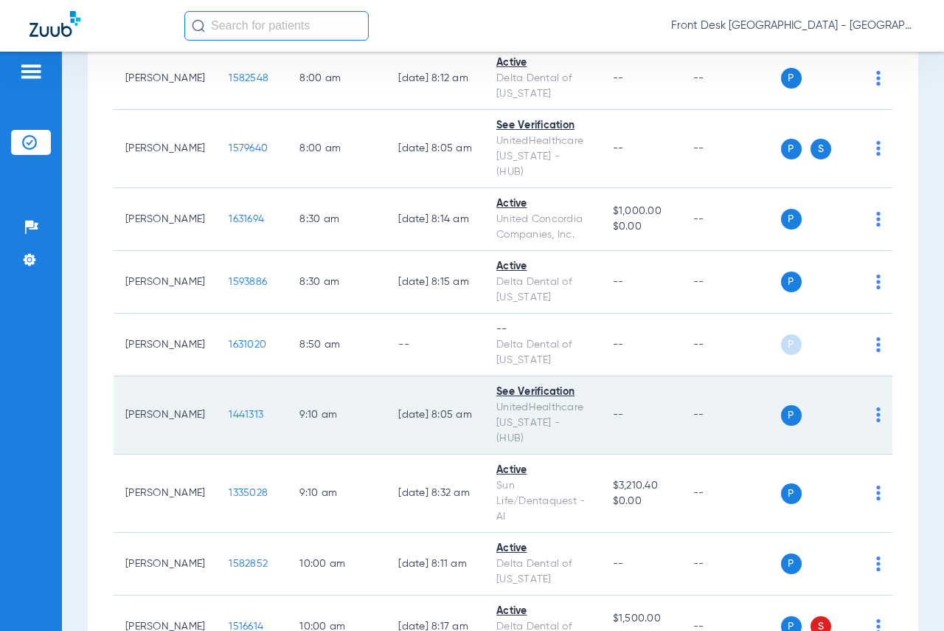
scroll to position [46, 0]
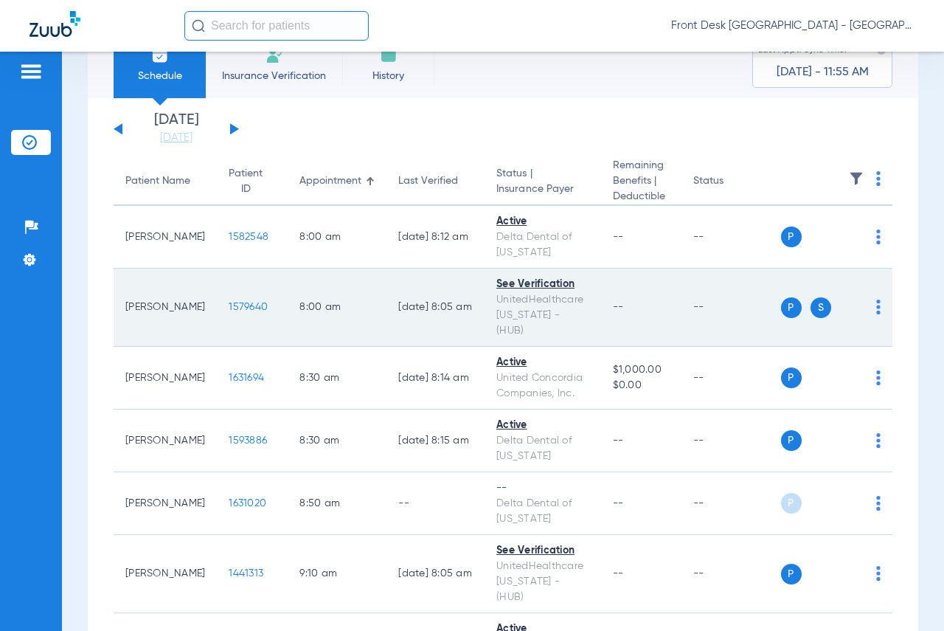
click at [230, 302] on span "1579640" at bounding box center [248, 307] width 39 height 10
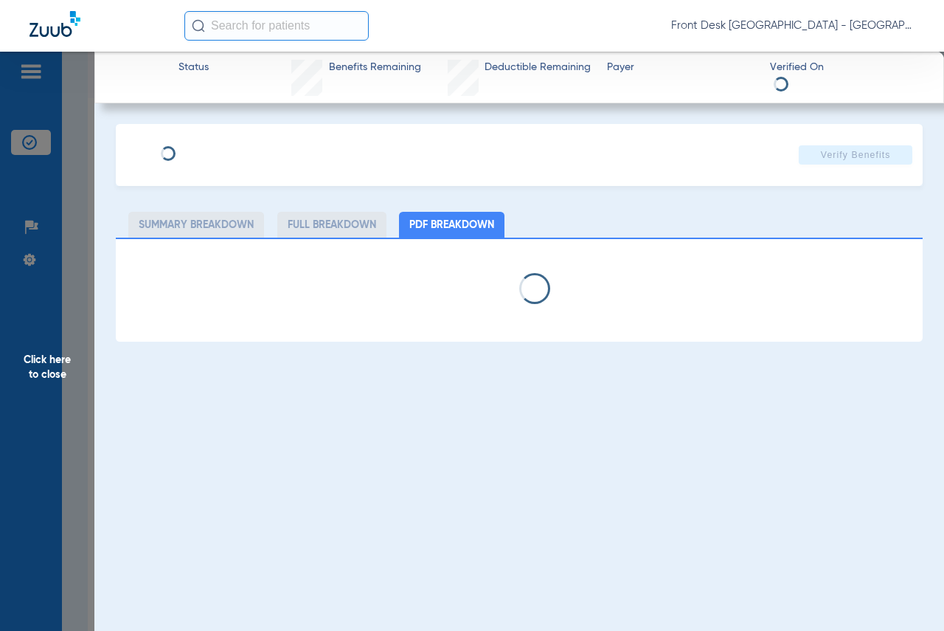
select select "page-width"
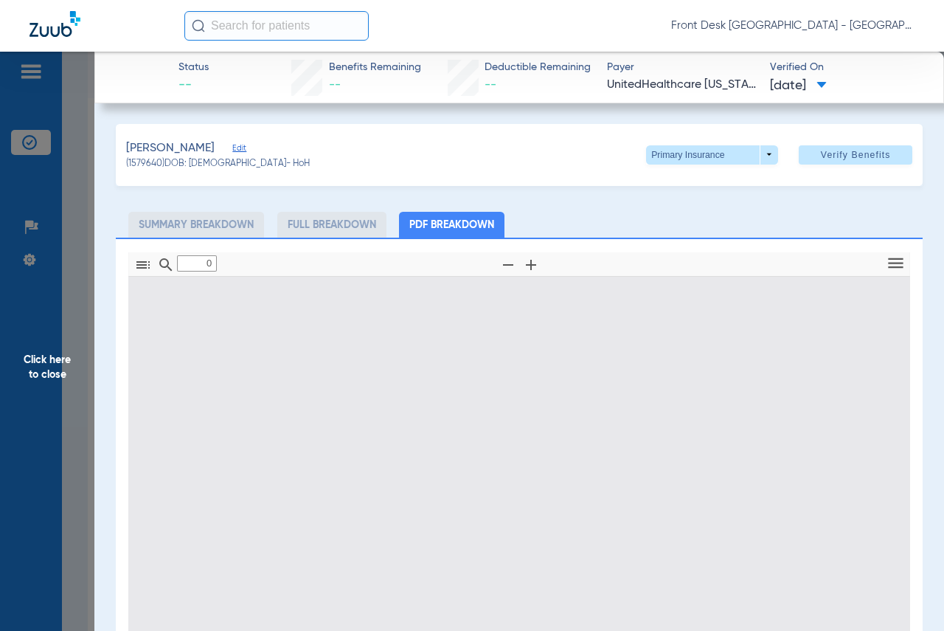
type input "1"
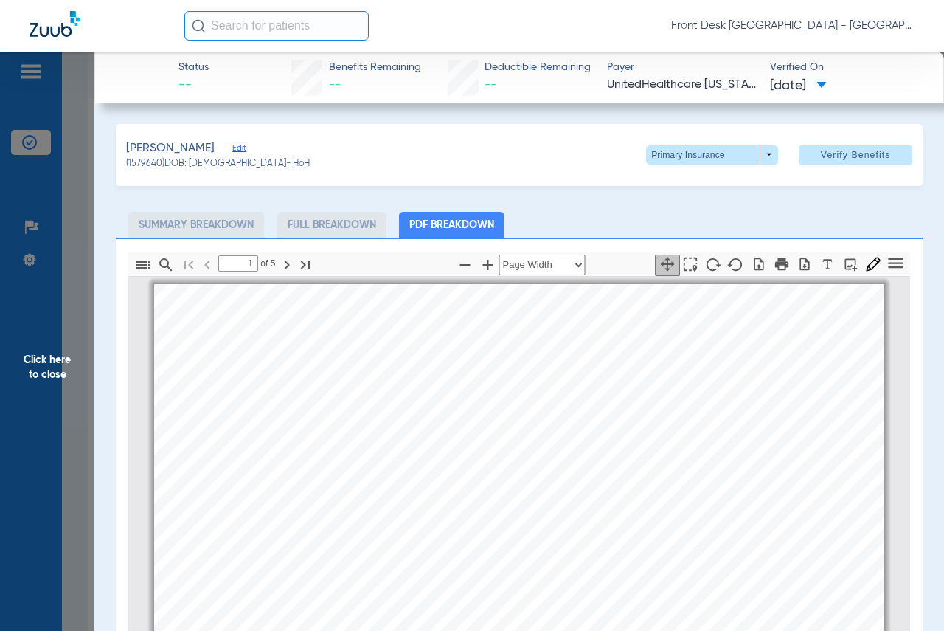
scroll to position [7, 0]
